Goal: Information Seeking & Learning: Learn about a topic

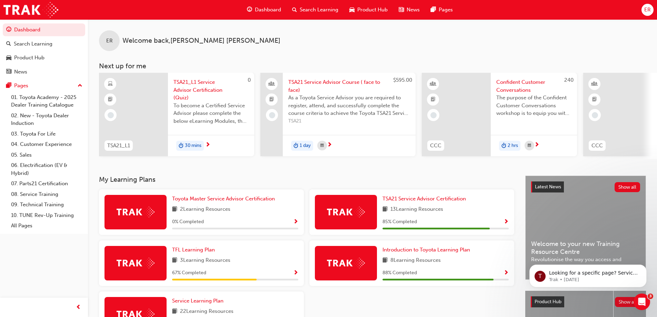
click at [648, 12] on span "ER" at bounding box center [647, 10] width 7 height 8
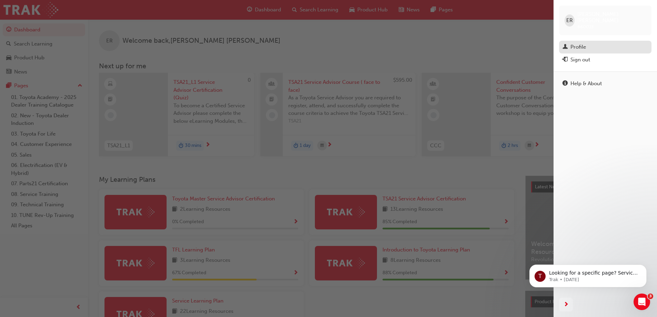
click at [576, 43] on div "Profile" at bounding box center [578, 47] width 16 height 8
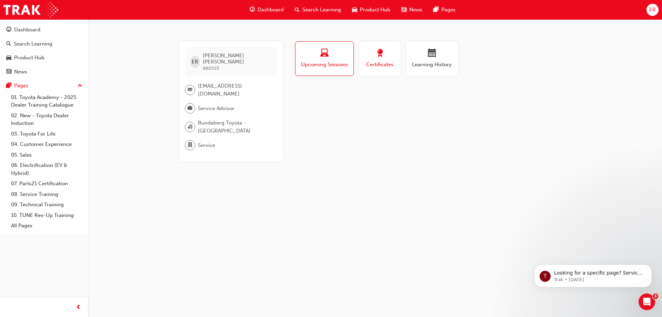
click at [381, 53] on span "award-icon" at bounding box center [380, 53] width 8 height 9
click at [421, 55] on div "button" at bounding box center [431, 54] width 41 height 11
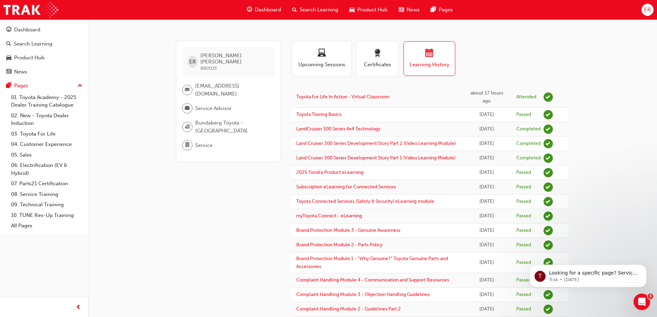
click at [205, 82] on span "[EMAIL_ADDRESS][DOMAIN_NAME]" at bounding box center [232, 90] width 74 height 16
click at [629, 9] on div "Dashboard Search Learning Product Hub News Pages ER" at bounding box center [328, 10] width 657 height 20
click at [648, 7] on span "ER" at bounding box center [647, 10] width 7 height 8
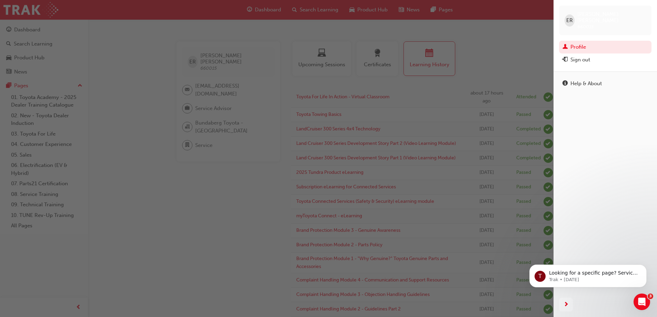
click at [647, 7] on div "ER [PERSON_NAME] 660015" at bounding box center [605, 21] width 92 height 30
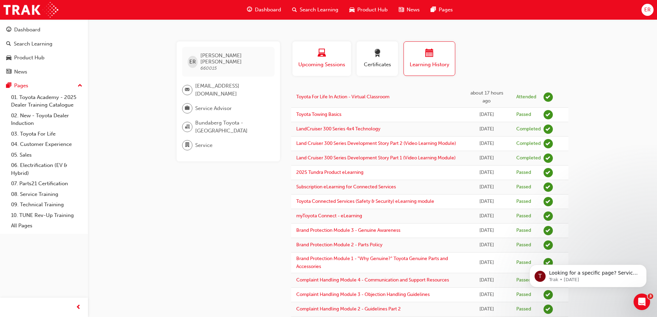
click at [329, 60] on div "Upcoming Sessions" at bounding box center [322, 59] width 48 height 20
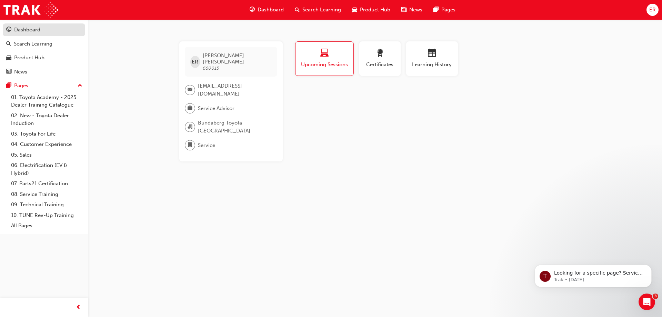
click at [22, 29] on div "Dashboard" at bounding box center [27, 30] width 26 height 8
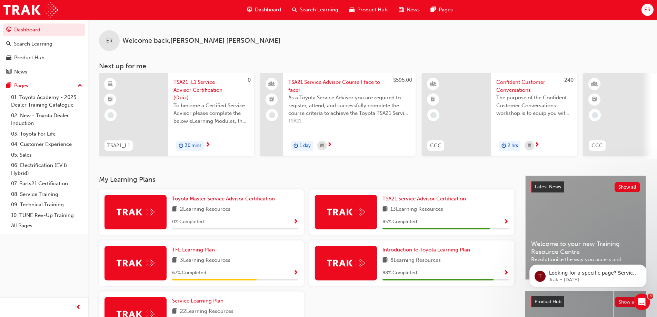
click at [195, 87] on span "TSA21_L1 Service Advisor Certification (Quiz)" at bounding box center [210, 89] width 75 height 23
